Goal: Find specific page/section: Find specific page/section

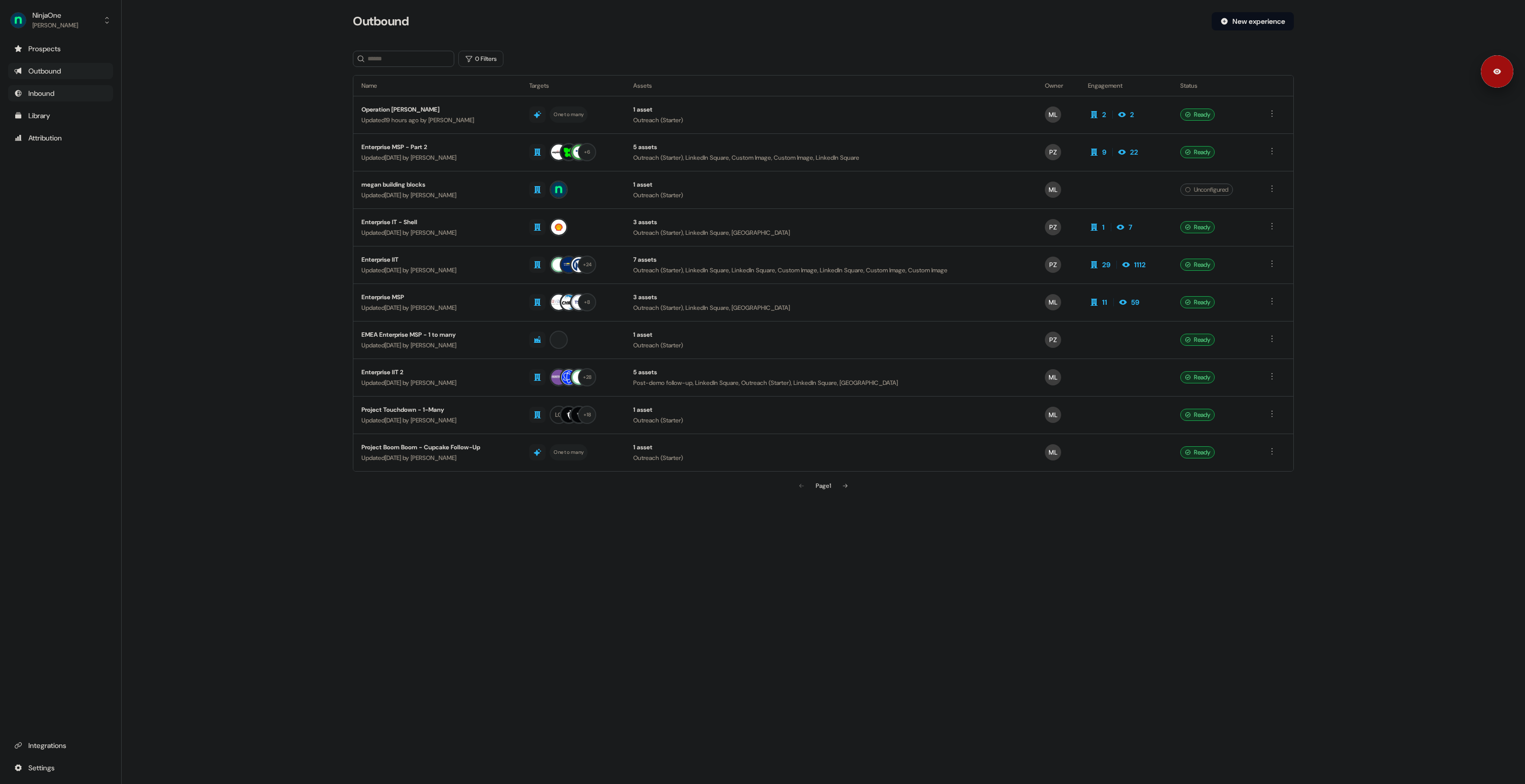
click at [57, 88] on div "Inbound" at bounding box center [60, 93] width 93 height 10
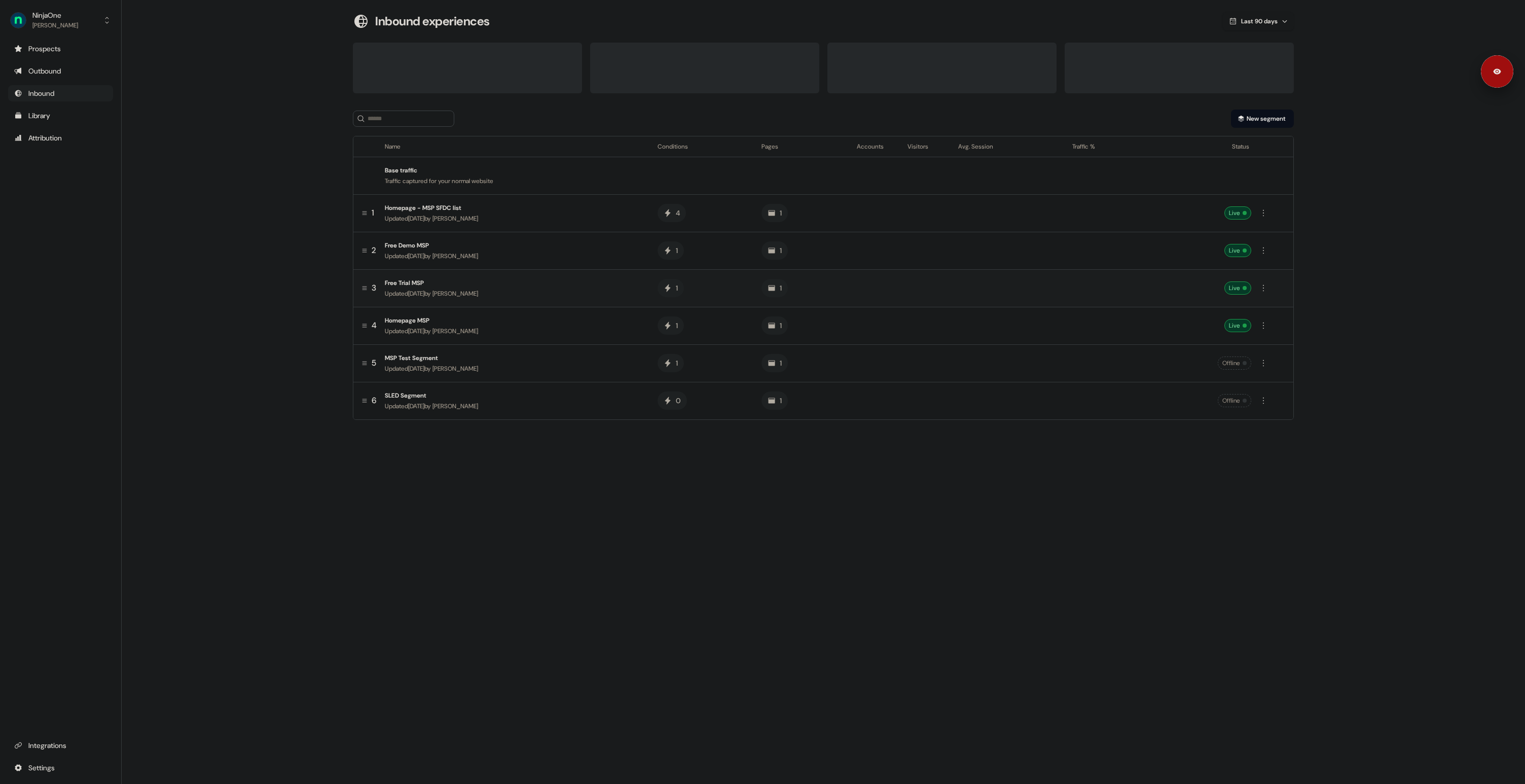
click at [413, 284] on div "Free Trial MSP" at bounding box center [513, 282] width 257 height 10
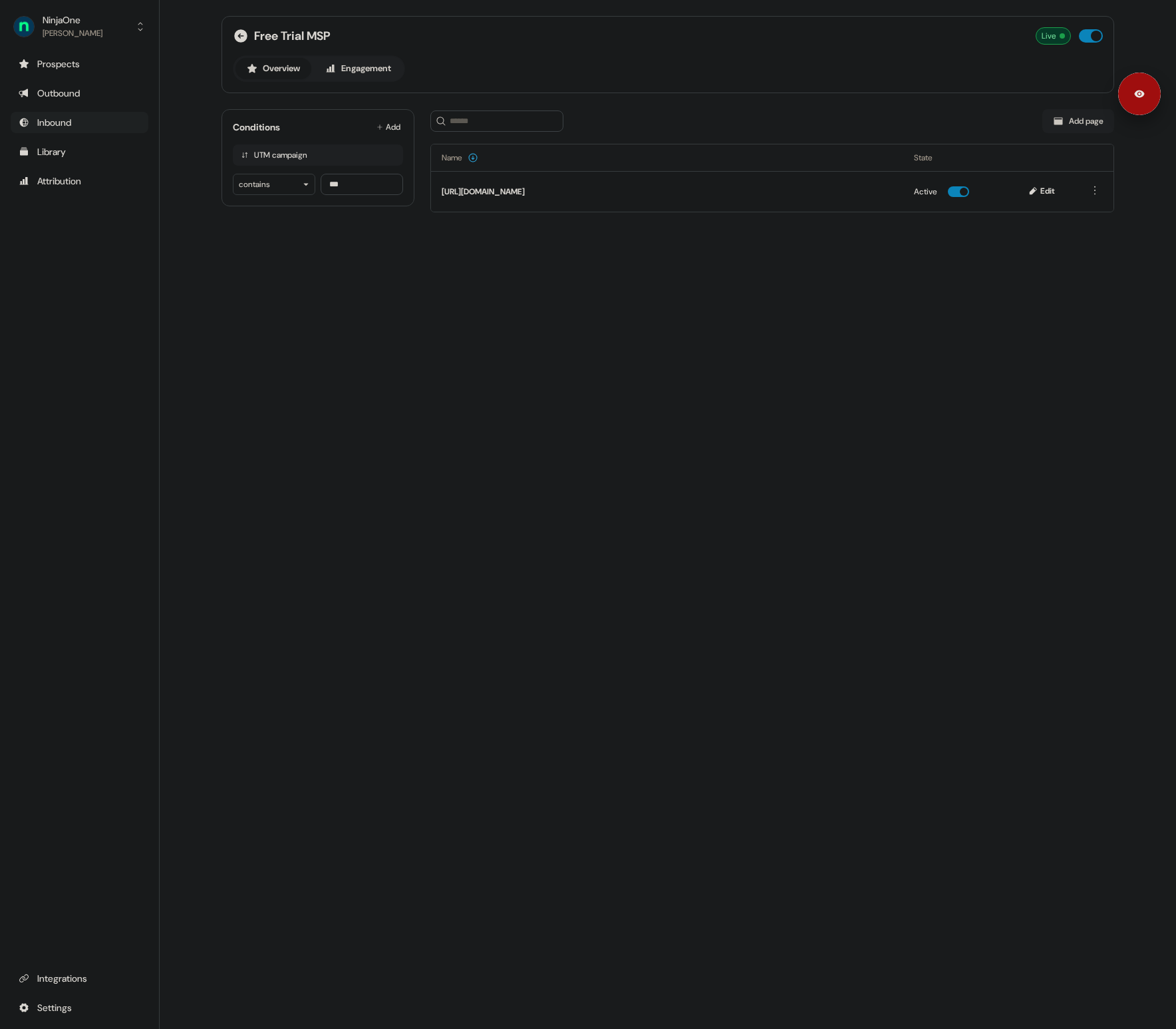
click at [744, 39] on div "Free Trial MSP Live" at bounding box center [668, 36] width 870 height 18
